Goal: Task Accomplishment & Management: Manage account settings

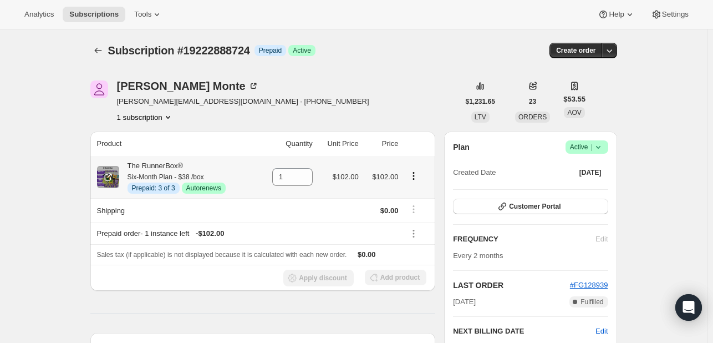
click at [415, 176] on icon "Product actions" at bounding box center [414, 176] width 2 height 2
click at [405, 194] on span "Disable Autorenew" at bounding box center [417, 197] width 60 height 8
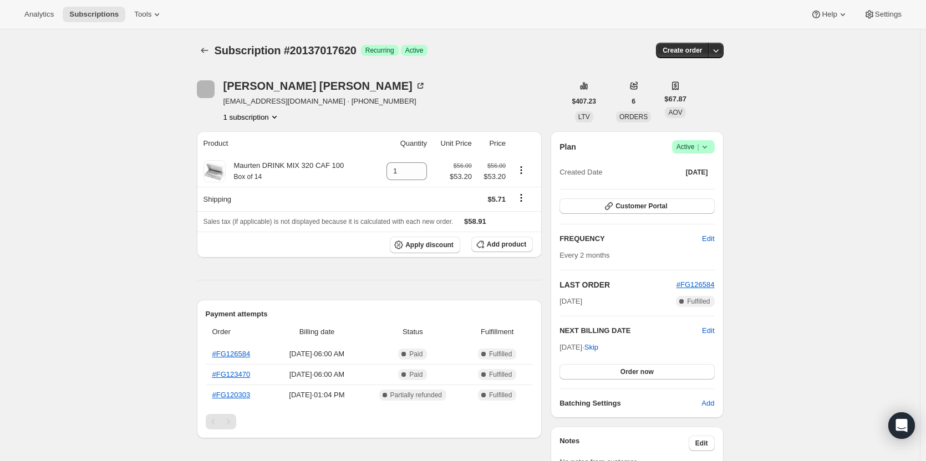
click at [707, 151] on icon at bounding box center [704, 146] width 11 height 11
click at [702, 184] on span "Cancel subscription" at bounding box center [697, 188] width 63 height 8
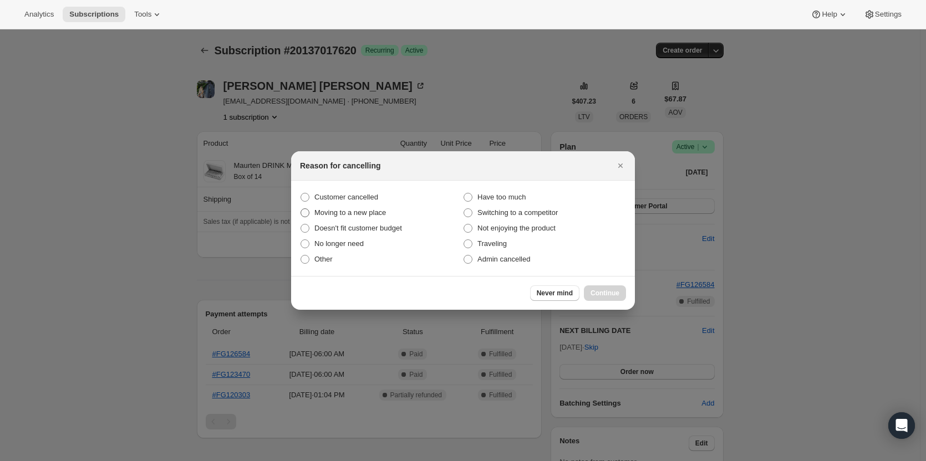
click at [321, 209] on span "Moving to a new place" at bounding box center [350, 213] width 72 height 8
click at [301, 209] on input "Moving to a new place" at bounding box center [301, 209] width 1 height 1
radio input "true"
click at [342, 196] on span "Customer cancelled" at bounding box center [346, 197] width 64 height 8
click at [301, 194] on input "Customer cancelled" at bounding box center [301, 193] width 1 height 1
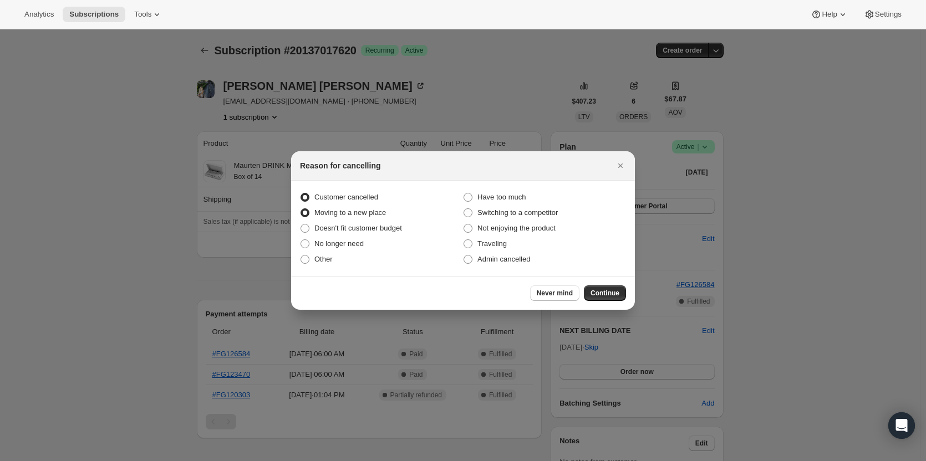
radio input "true"
radio input "false"
click at [621, 297] on button "Continue" at bounding box center [605, 294] width 42 height 16
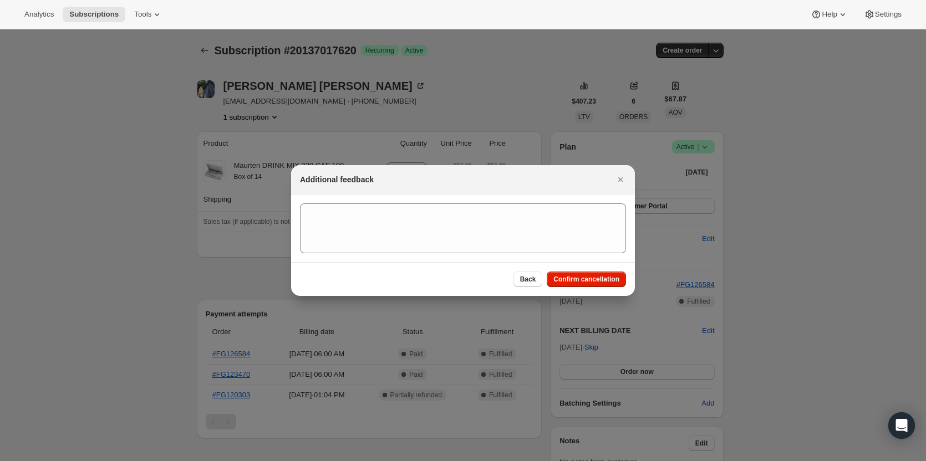
click at [591, 267] on div "Back Confirm cancellation" at bounding box center [463, 279] width 344 height 34
click at [591, 270] on div "Back Confirm cancellation" at bounding box center [463, 279] width 344 height 34
click at [591, 275] on button "Confirm cancellation" at bounding box center [586, 280] width 79 height 16
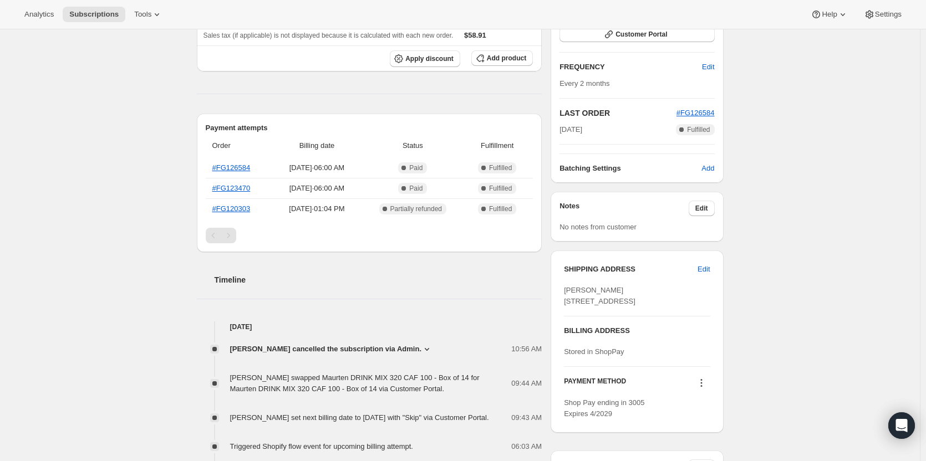
scroll to position [240, 0]
